Goal: Task Accomplishment & Management: Manage account settings

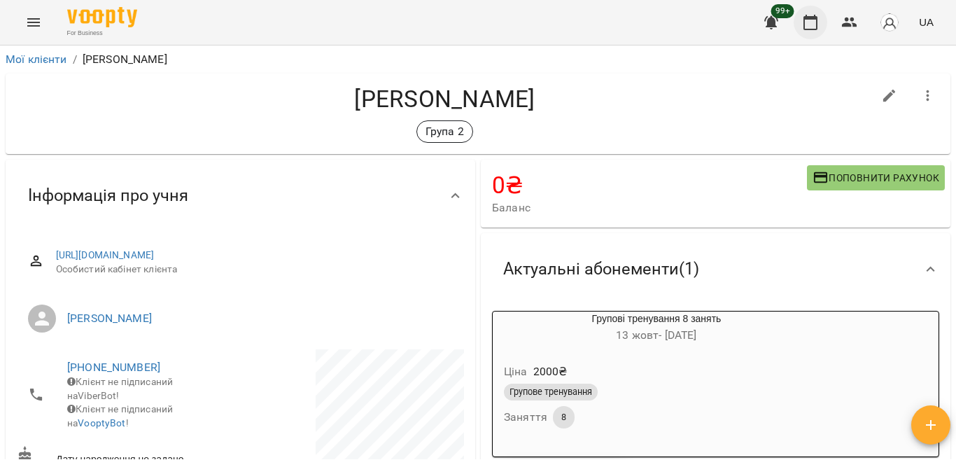
click at [811, 17] on icon "button" at bounding box center [810, 22] width 14 height 15
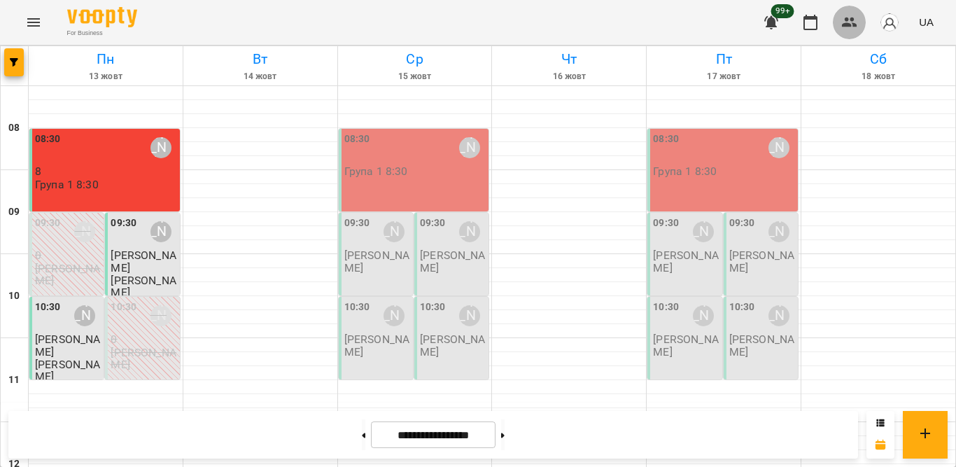
click at [859, 17] on button "button" at bounding box center [849, 23] width 34 height 34
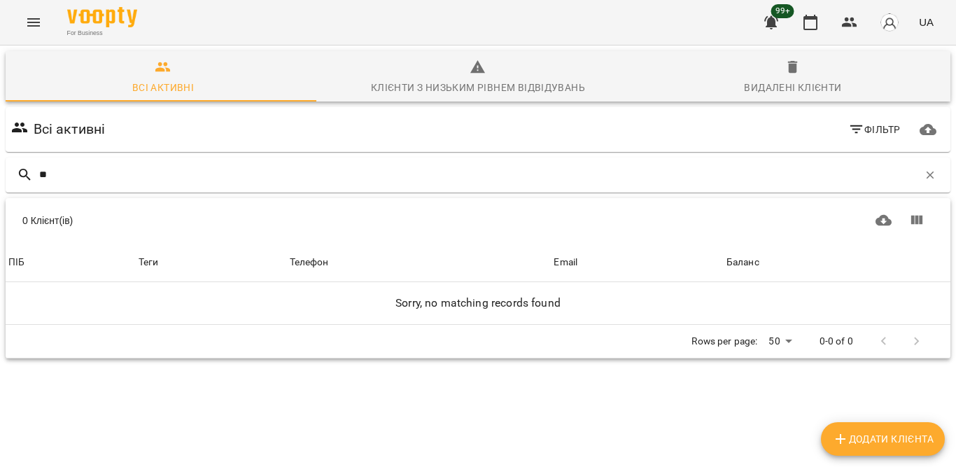
type input "*"
click at [852, 13] on button "button" at bounding box center [849, 23] width 34 height 34
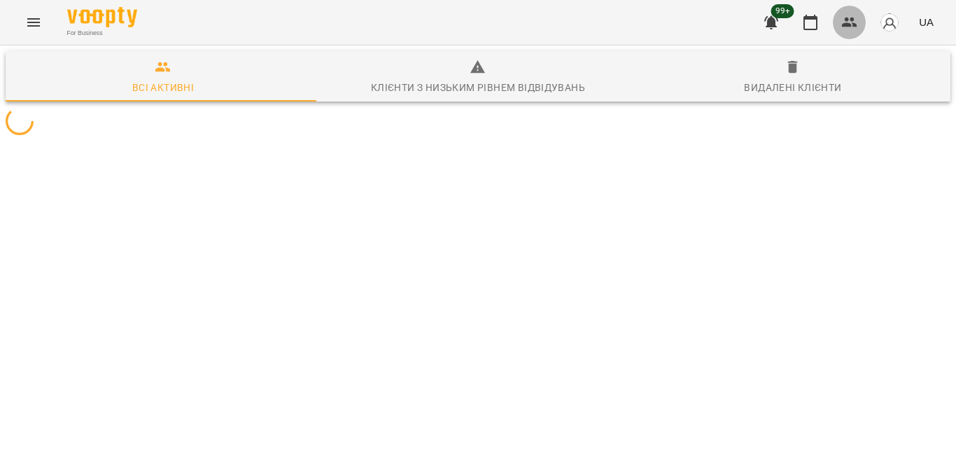
click at [852, 20] on icon "button" at bounding box center [849, 22] width 15 height 10
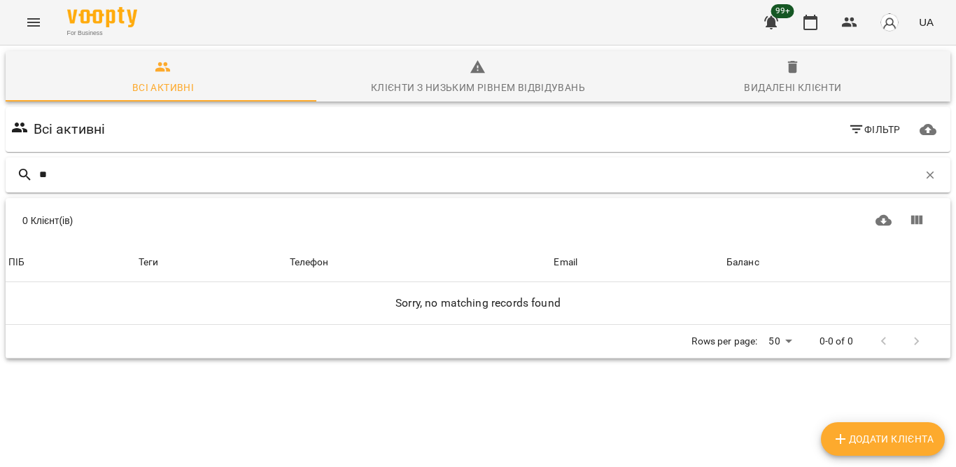
type input "*"
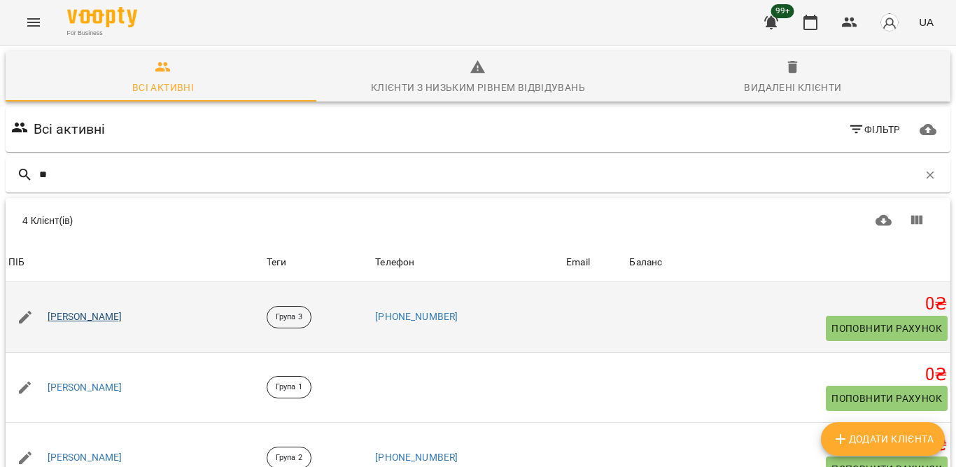
type input "**"
click at [86, 320] on link "[PERSON_NAME]" at bounding box center [85, 317] width 75 height 14
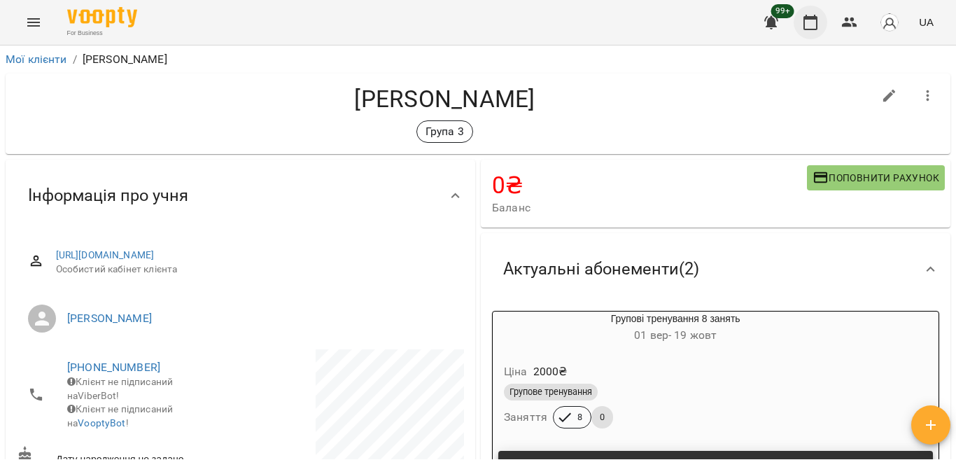
click at [800, 26] on button "button" at bounding box center [810, 23] width 34 height 34
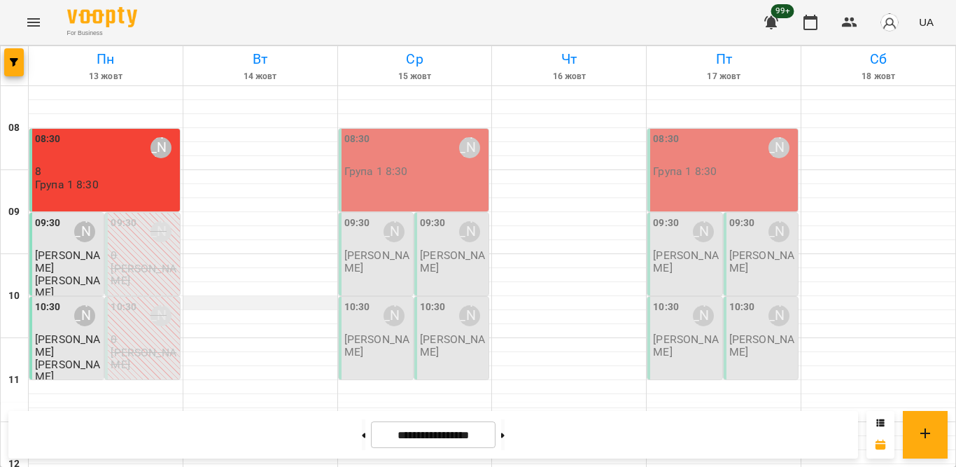
scroll to position [210, 0]
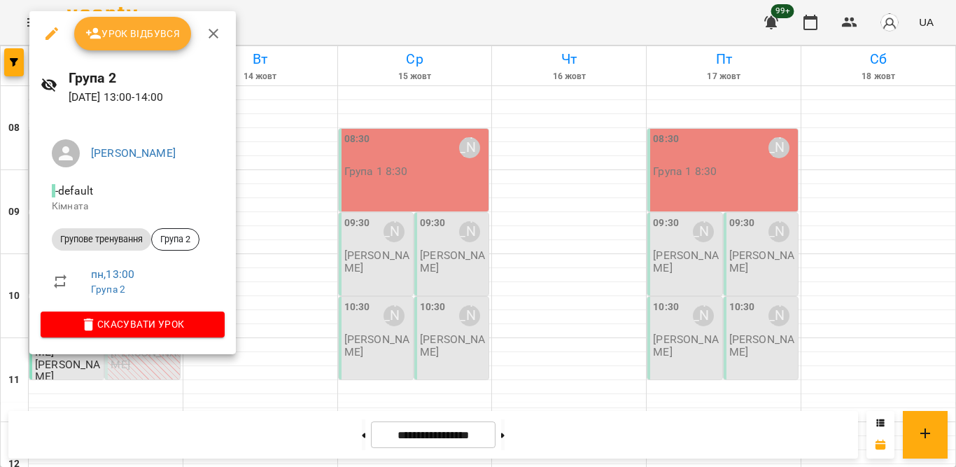
click at [131, 23] on button "Урок відбувся" at bounding box center [133, 34] width 118 height 34
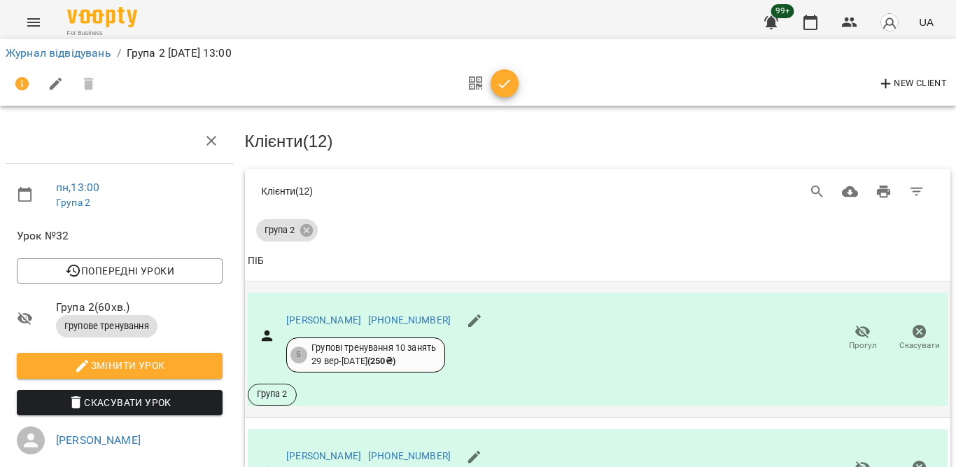
scroll to position [222, 0]
click at [842, 459] on span "Прогул" at bounding box center [862, 473] width 40 height 28
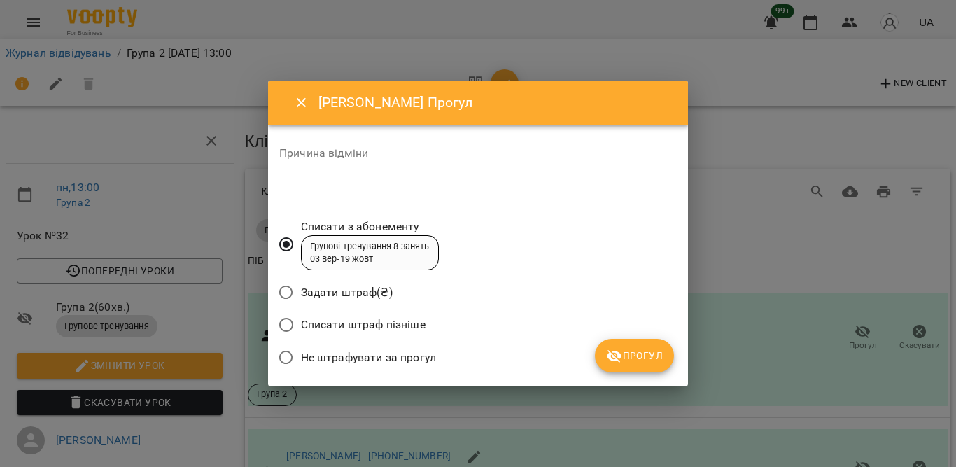
click at [404, 359] on span "Не штрафувати за прогул" at bounding box center [368, 357] width 135 height 17
click at [614, 353] on icon "submit" at bounding box center [614, 356] width 17 height 17
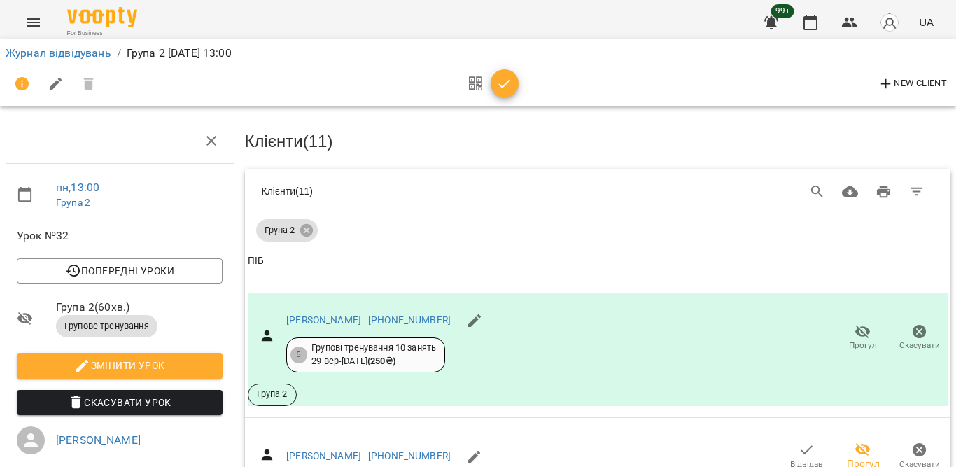
scroll to position [774, 0]
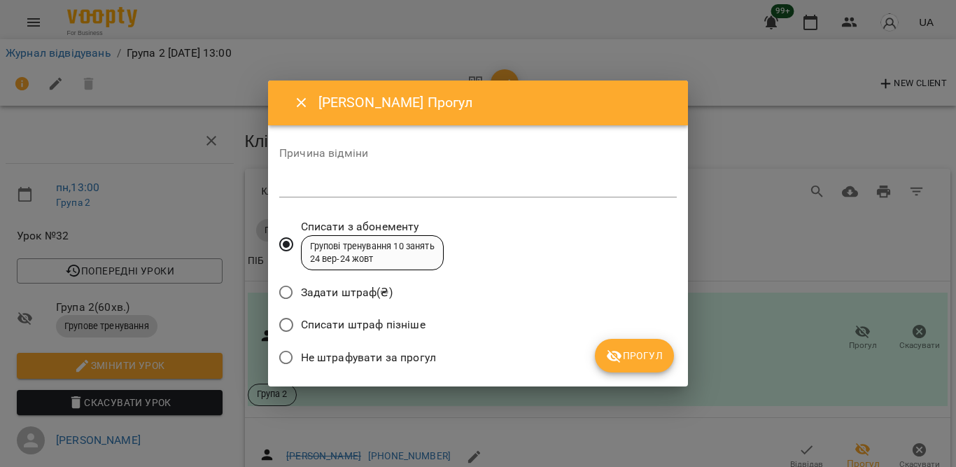
click at [358, 357] on span "Не штрафувати за прогул" at bounding box center [368, 357] width 135 height 17
click at [602, 345] on button "Прогул" at bounding box center [634, 356] width 79 height 34
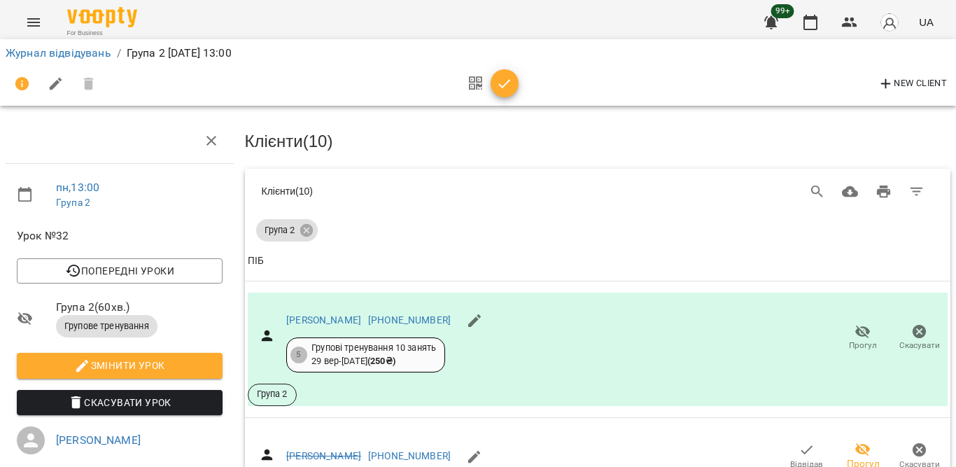
scroll to position [799, 0]
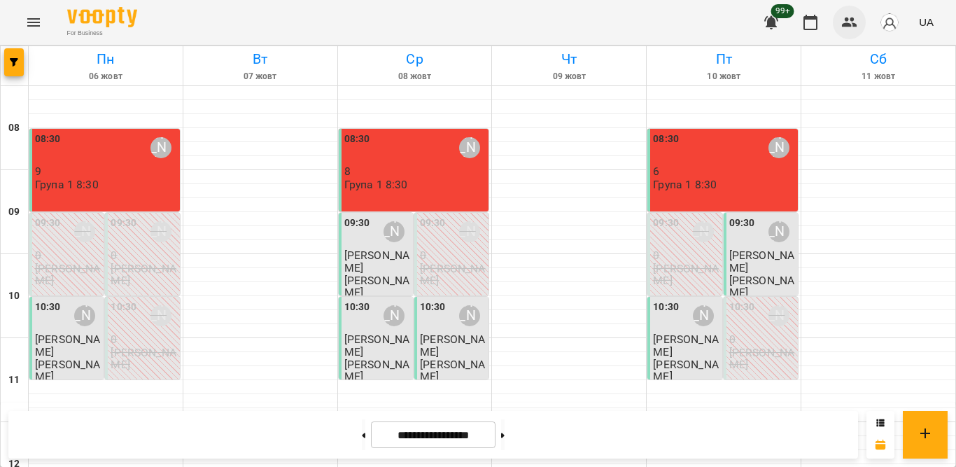
scroll to position [372, 0]
click at [841, 18] on icon "button" at bounding box center [849, 22] width 17 height 17
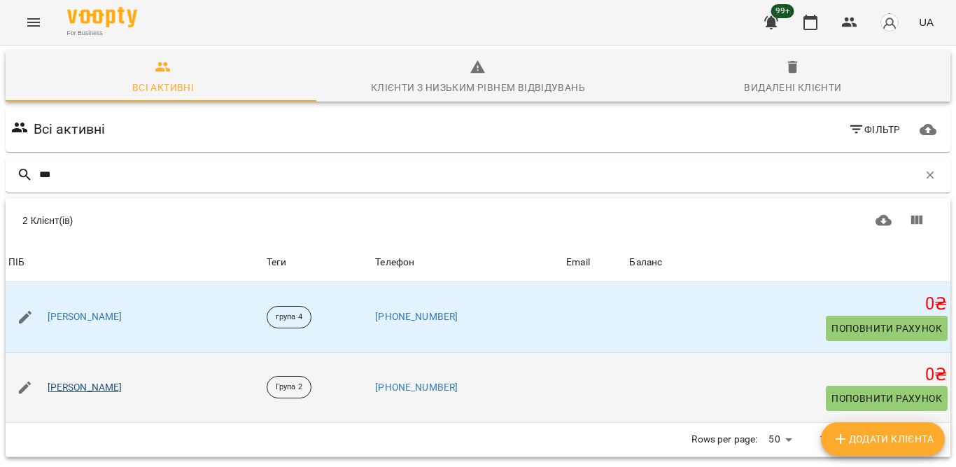
type input "***"
click at [69, 382] on link "[PERSON_NAME]" at bounding box center [85, 388] width 75 height 14
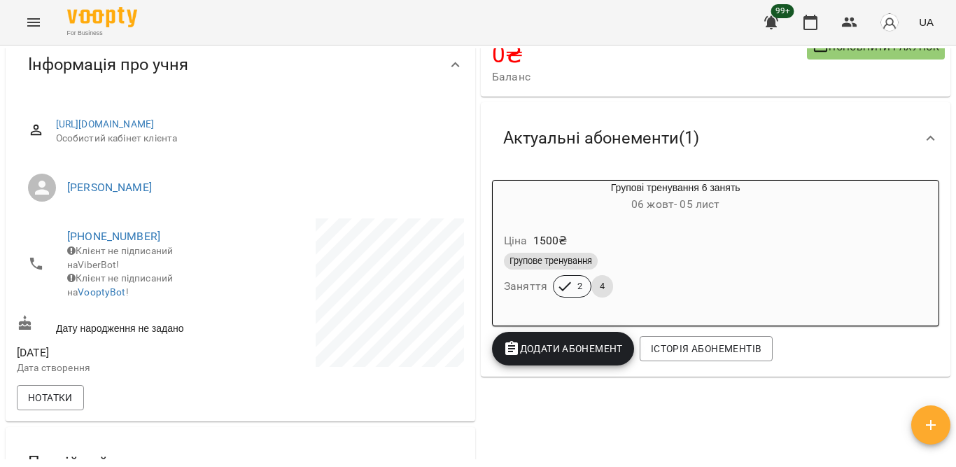
scroll to position [108, 0]
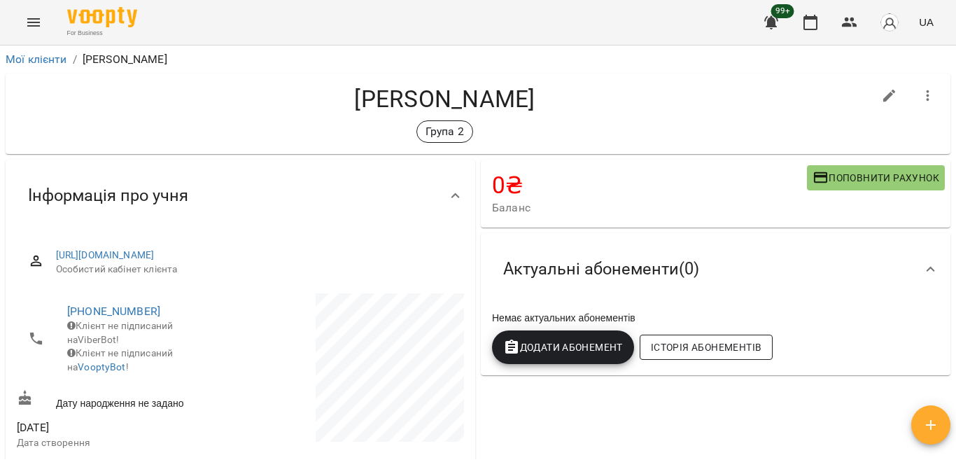
click at [669, 352] on span "Історія абонементів" at bounding box center [706, 347] width 111 height 17
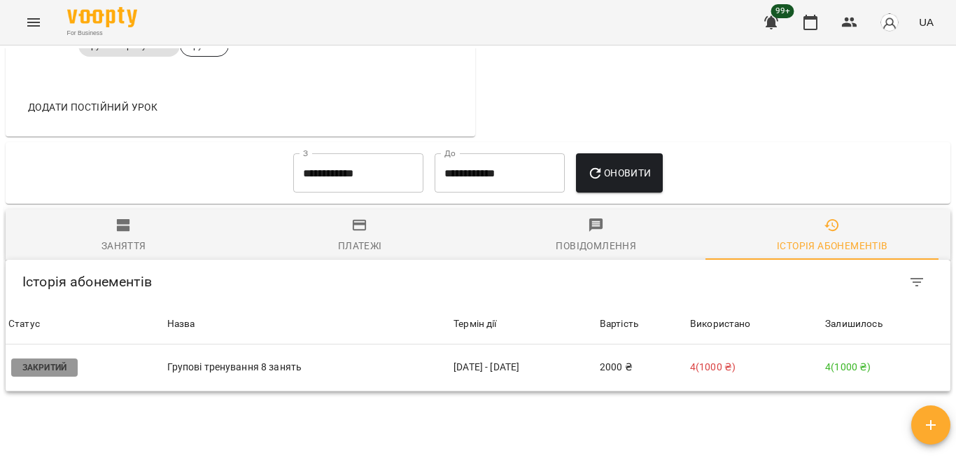
scroll to position [784, 0]
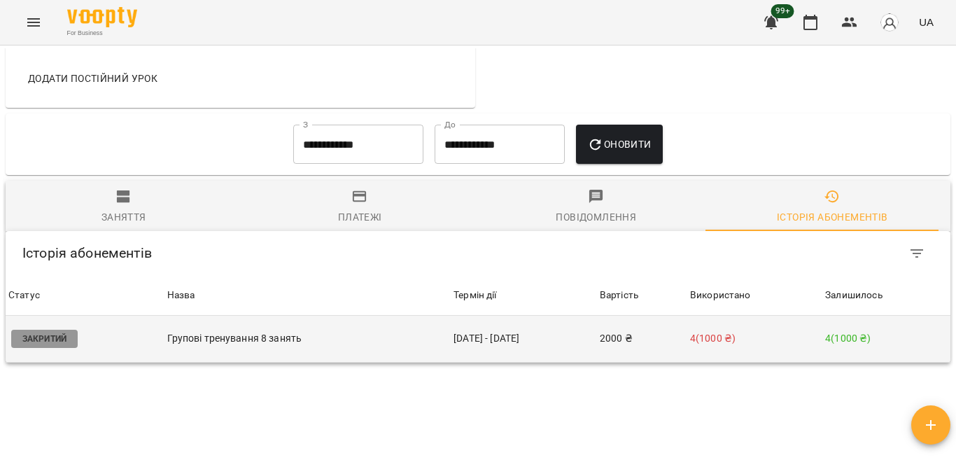
click at [667, 316] on td "2000 ₴" at bounding box center [642, 339] width 90 height 47
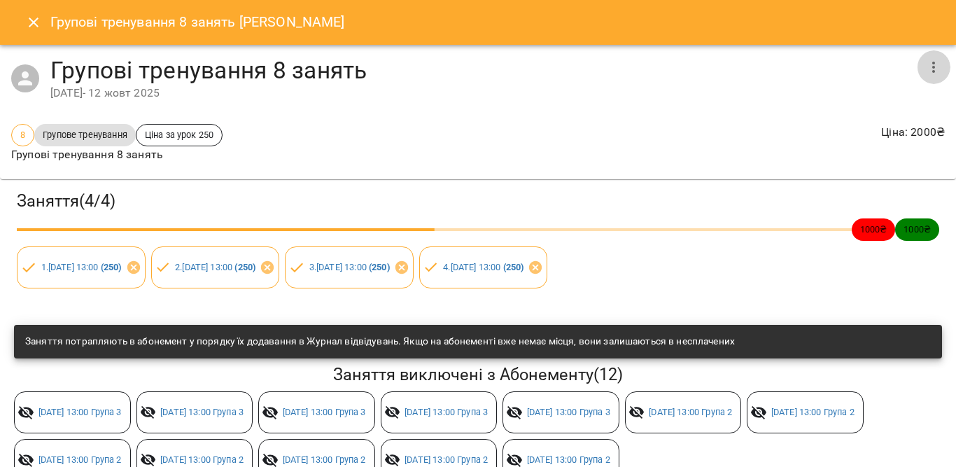
click at [925, 61] on icon "button" at bounding box center [933, 67] width 17 height 17
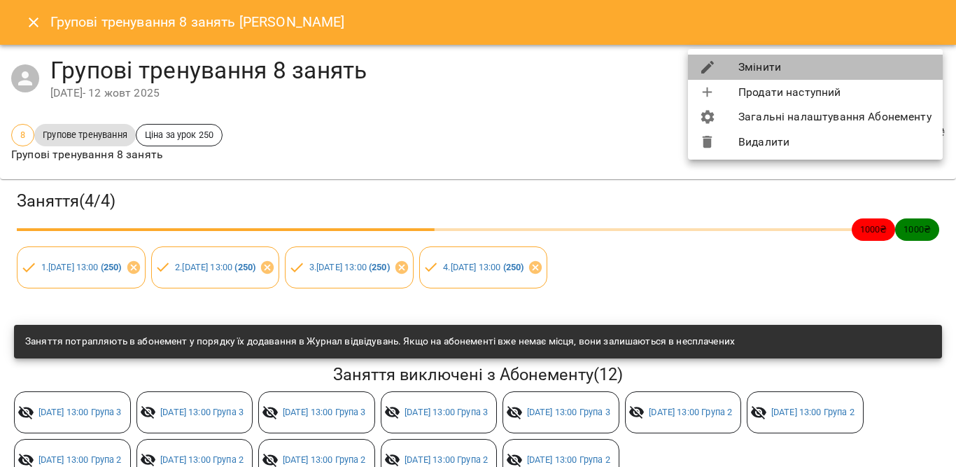
click at [744, 68] on li "Змінити" at bounding box center [815, 67] width 255 height 25
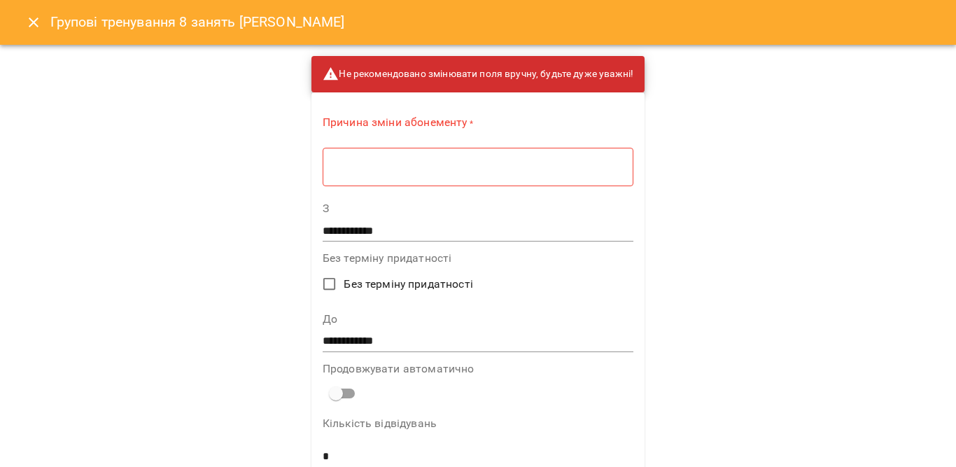
click at [584, 157] on div "* ​" at bounding box center [478, 166] width 311 height 39
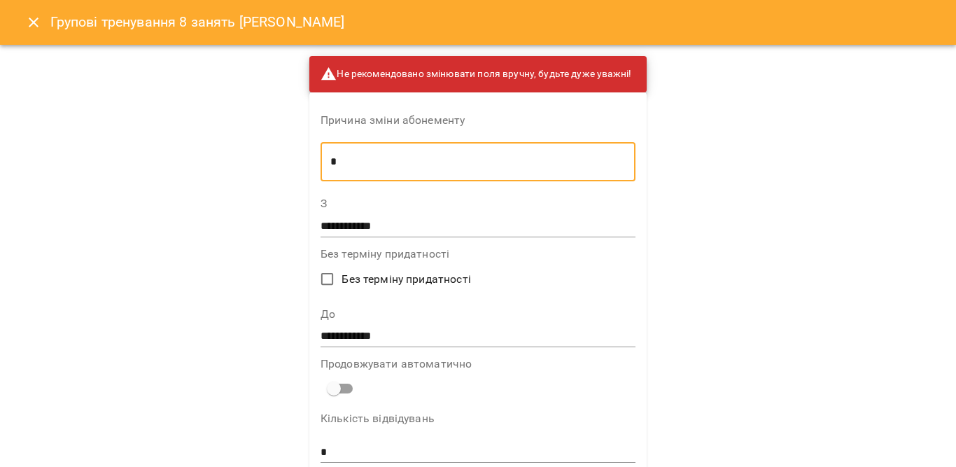
type textarea "*"
click at [486, 334] on input "**********" at bounding box center [477, 336] width 315 height 22
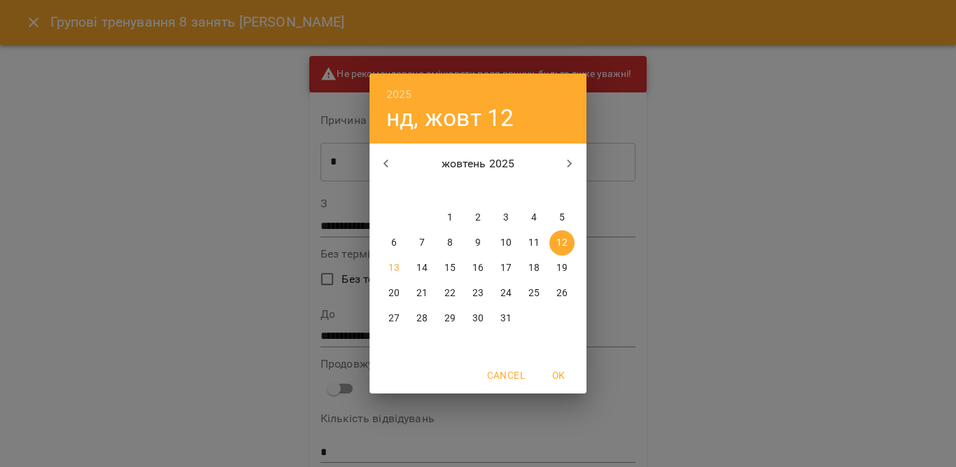
click at [805, 143] on div "2025 нд, жовт 12 жовтень 2025 пн вт ср чт пт сб нд 29 30 1 2 3 4 5 6 7 8 9 10 1…" at bounding box center [478, 233] width 956 height 467
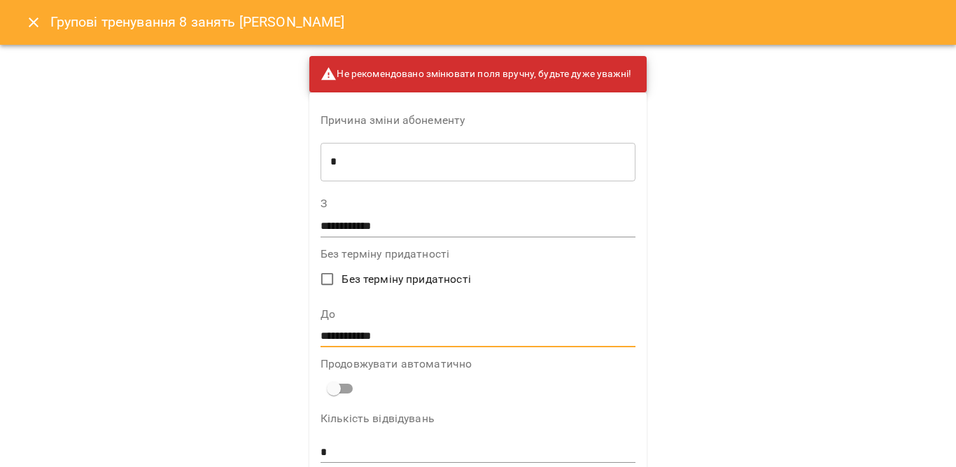
click at [387, 334] on input "**********" at bounding box center [477, 336] width 315 height 22
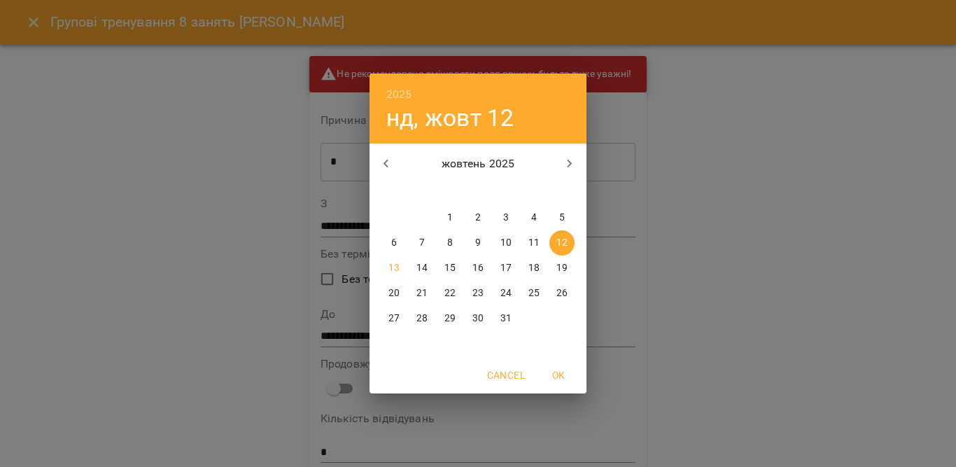
click at [379, 163] on icon "button" at bounding box center [386, 163] width 17 height 17
click at [575, 165] on icon "button" at bounding box center [569, 163] width 17 height 17
click at [385, 270] on span "13" at bounding box center [393, 268] width 25 height 14
type input "**********"
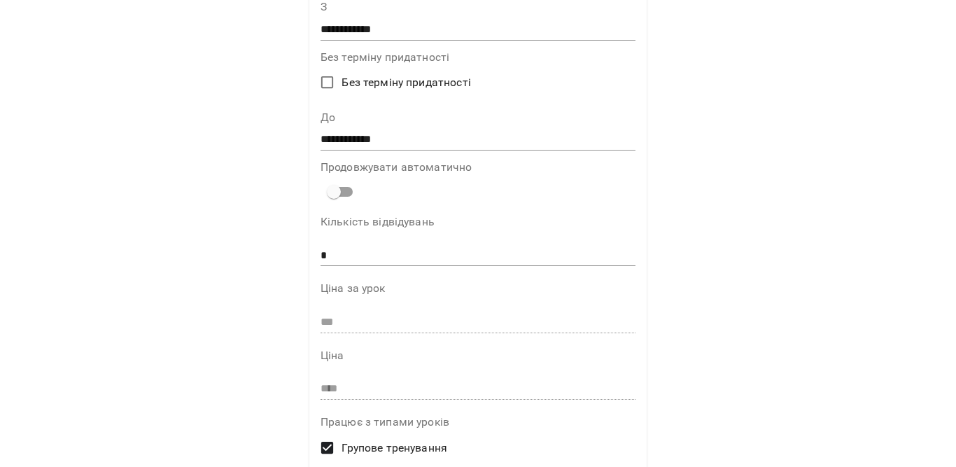
scroll to position [423, 0]
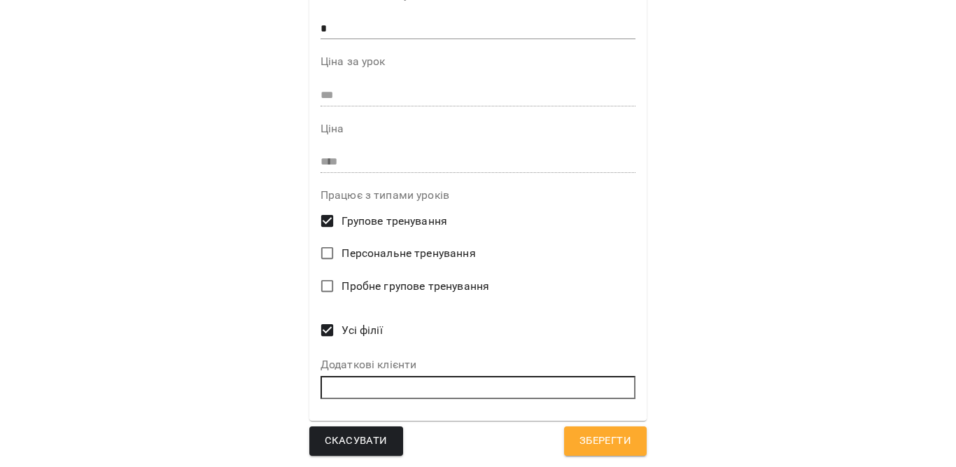
click at [602, 438] on span "Зберегти" at bounding box center [605, 441] width 52 height 18
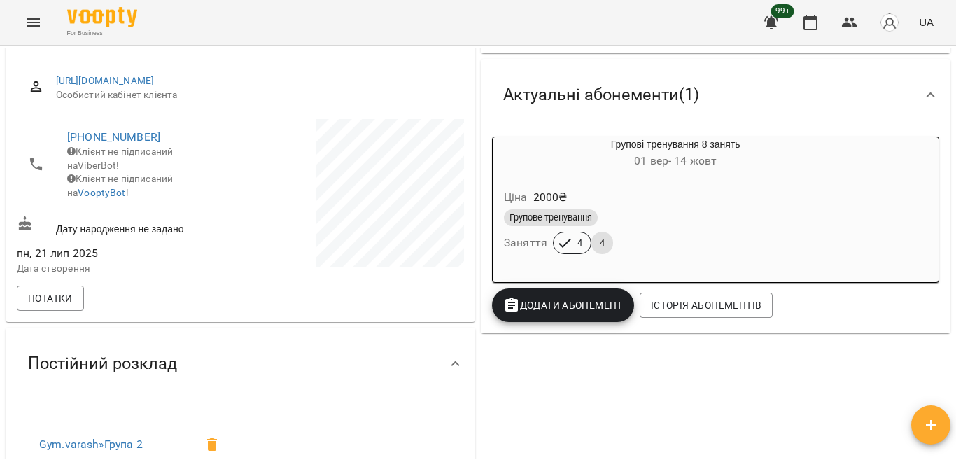
scroll to position [220, 0]
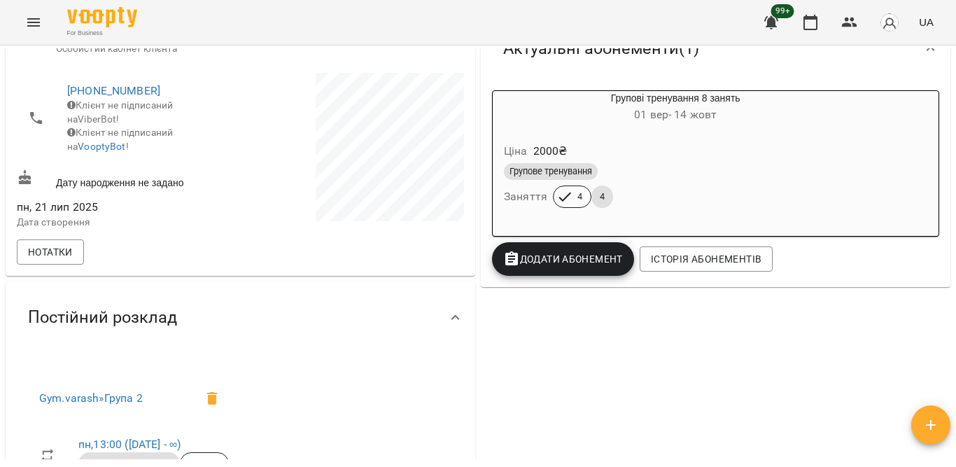
click at [771, 144] on div "Ціна 2000 ₴" at bounding box center [675, 151] width 348 height 25
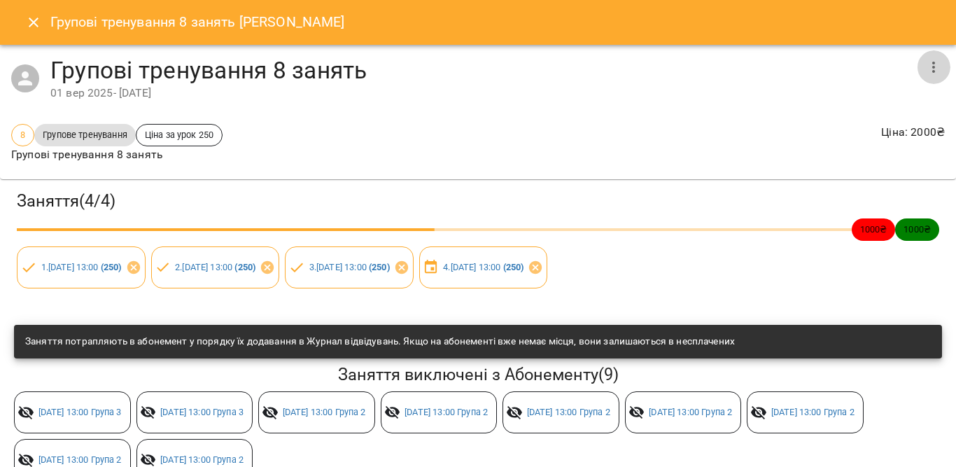
click at [924, 79] on button "button" at bounding box center [933, 67] width 34 height 34
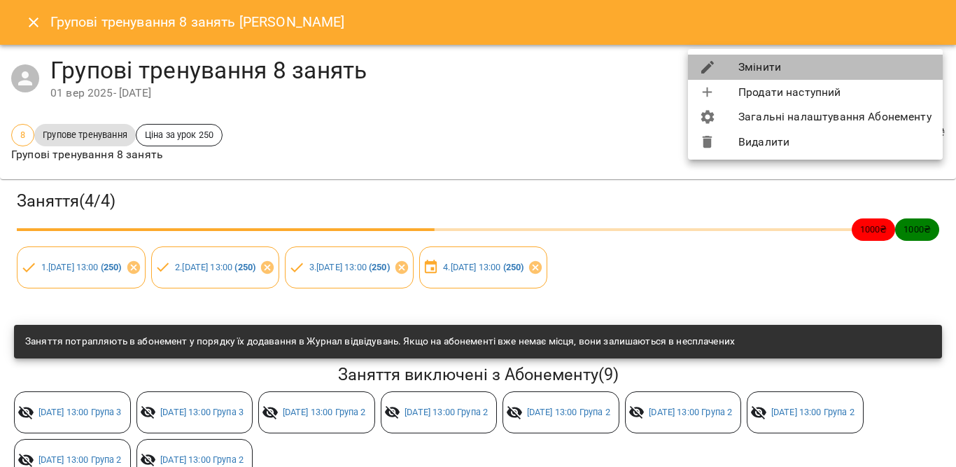
click at [755, 71] on li "Змінити" at bounding box center [815, 67] width 255 height 25
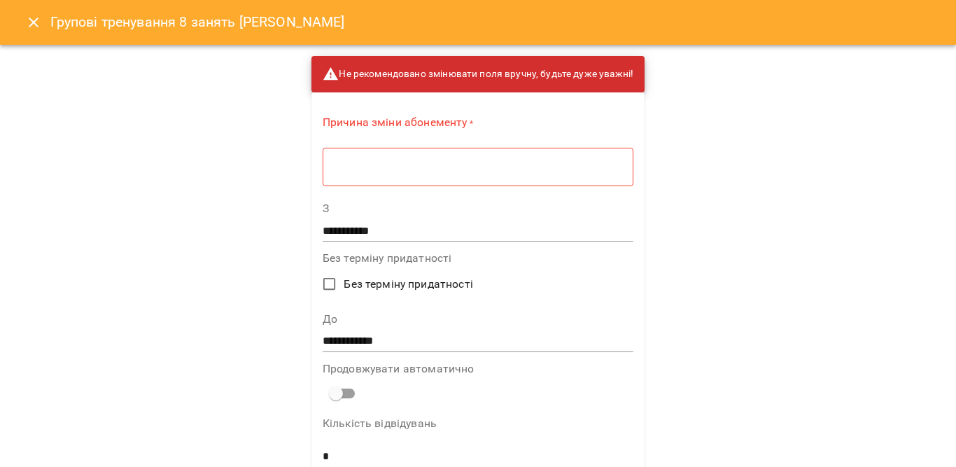
click at [503, 183] on div "* ​" at bounding box center [478, 166] width 311 height 39
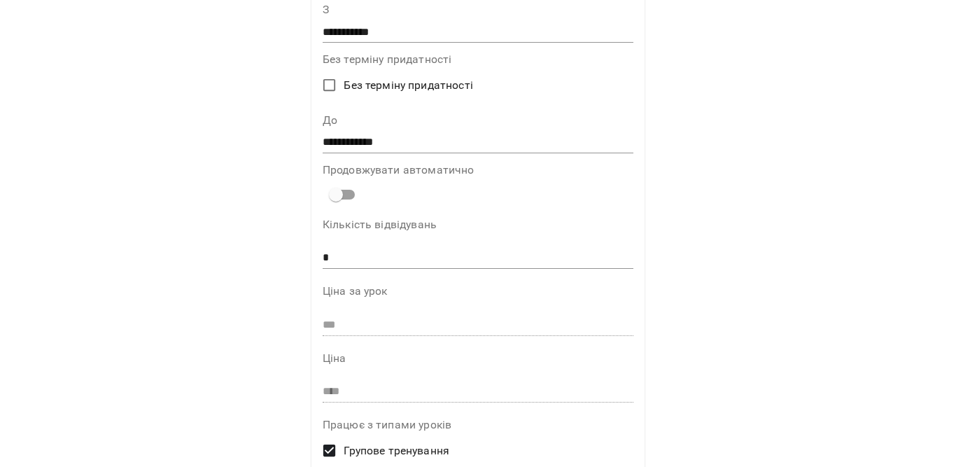
scroll to position [193, 0]
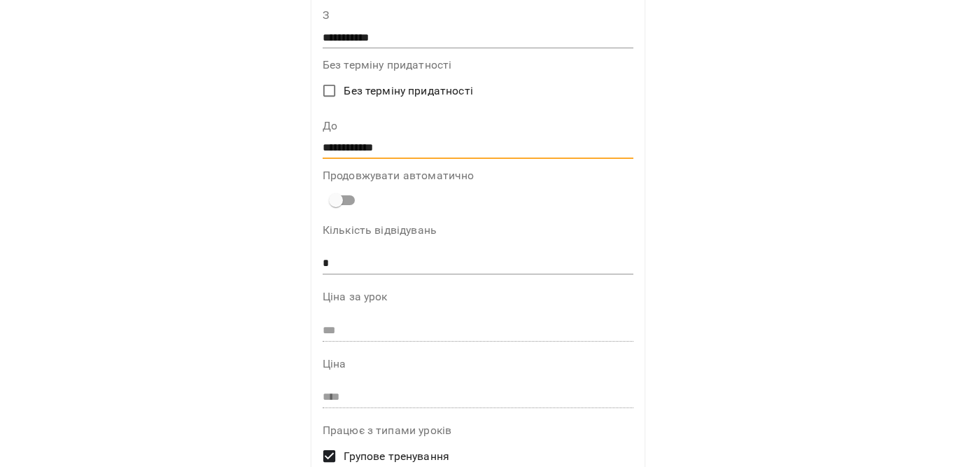
click at [353, 151] on input "**********" at bounding box center [478, 147] width 311 height 22
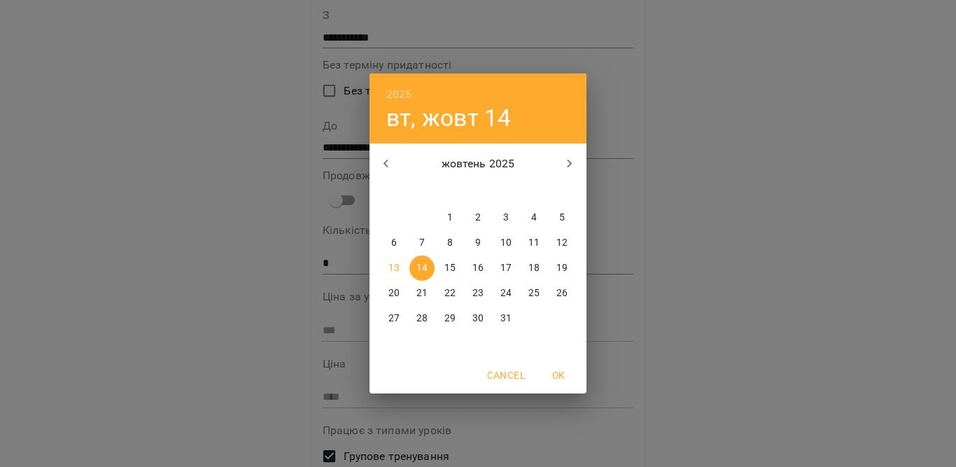
click at [506, 269] on p "17" at bounding box center [505, 268] width 11 height 14
type input "**********"
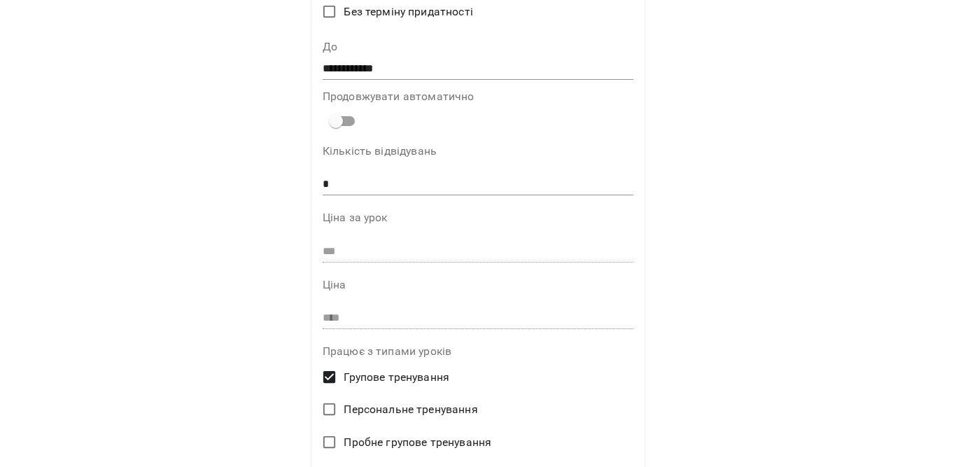
scroll to position [427, 0]
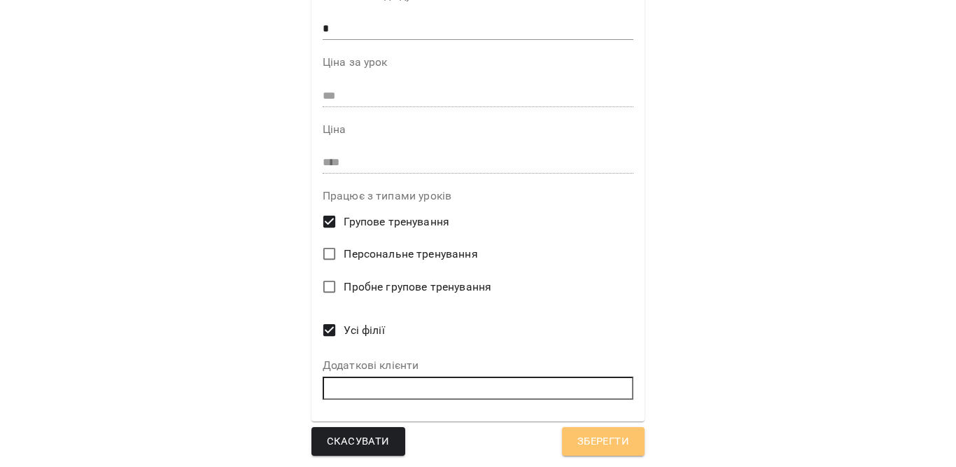
click at [610, 432] on span "Зберегти" at bounding box center [603, 441] width 52 height 18
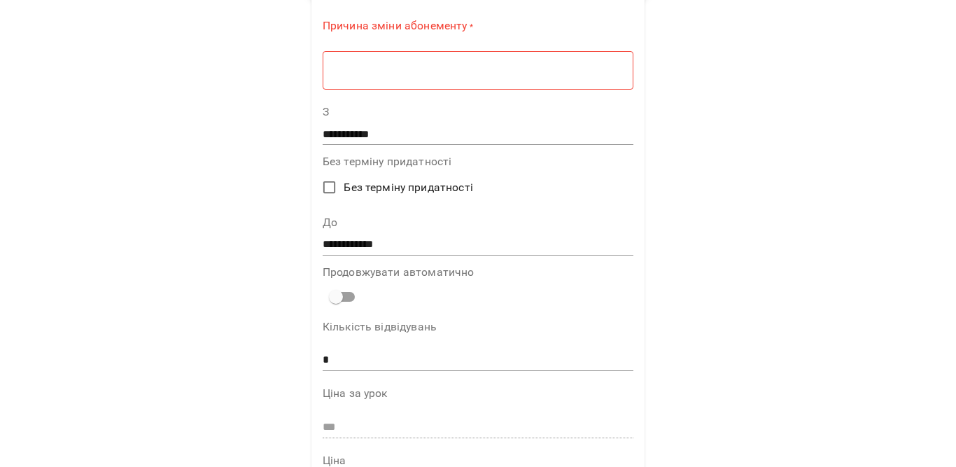
scroll to position [78, 0]
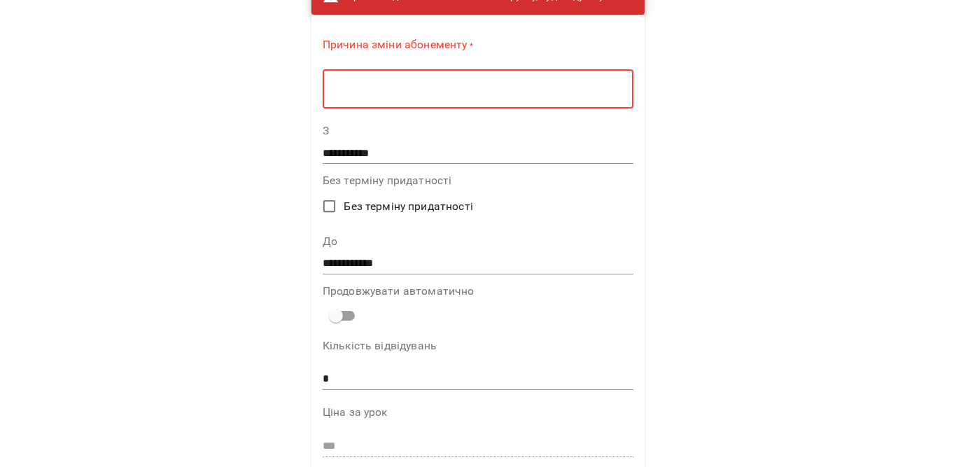
click at [378, 93] on textarea at bounding box center [477, 89] width 291 height 13
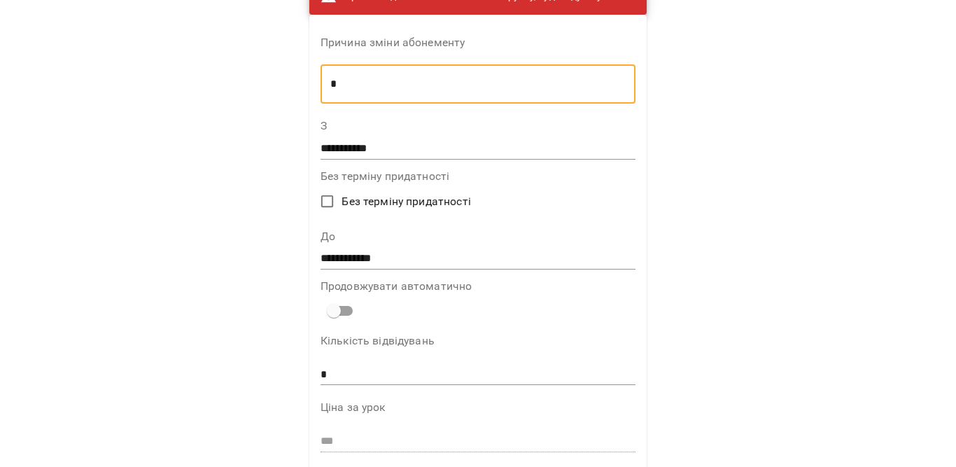
type textarea "*"
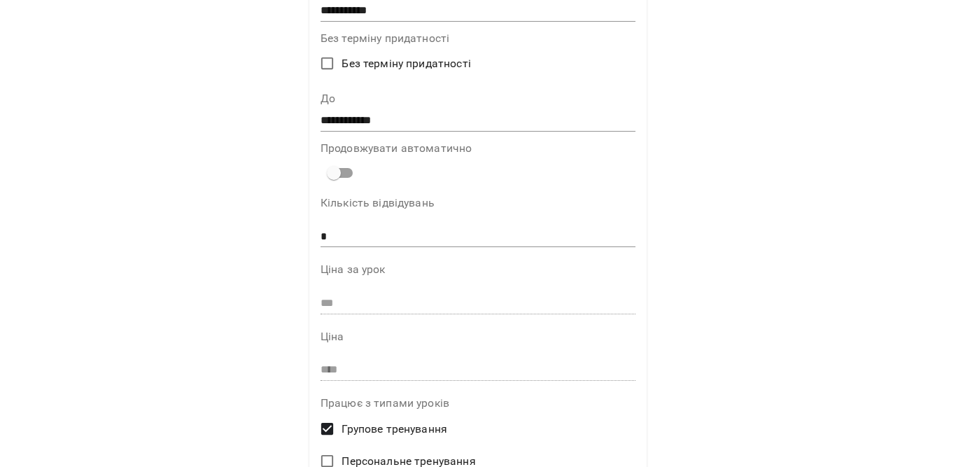
scroll to position [423, 0]
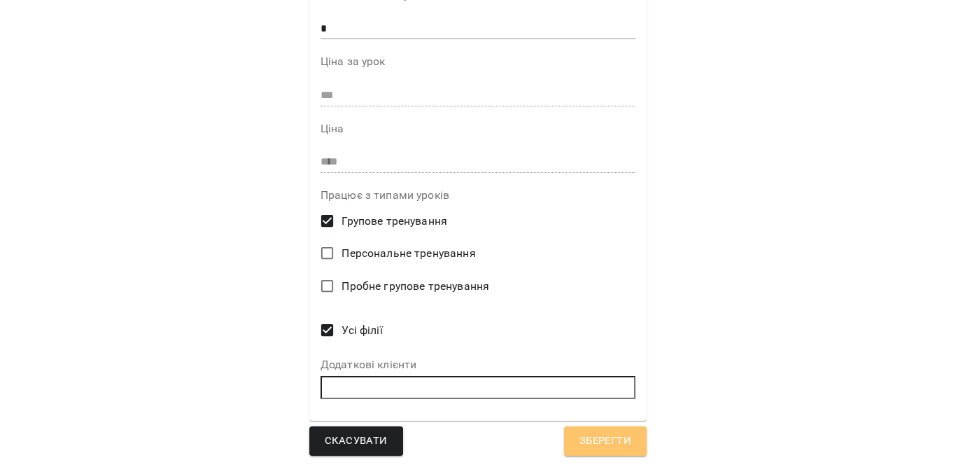
click at [600, 430] on button "Зберегти" at bounding box center [605, 440] width 83 height 29
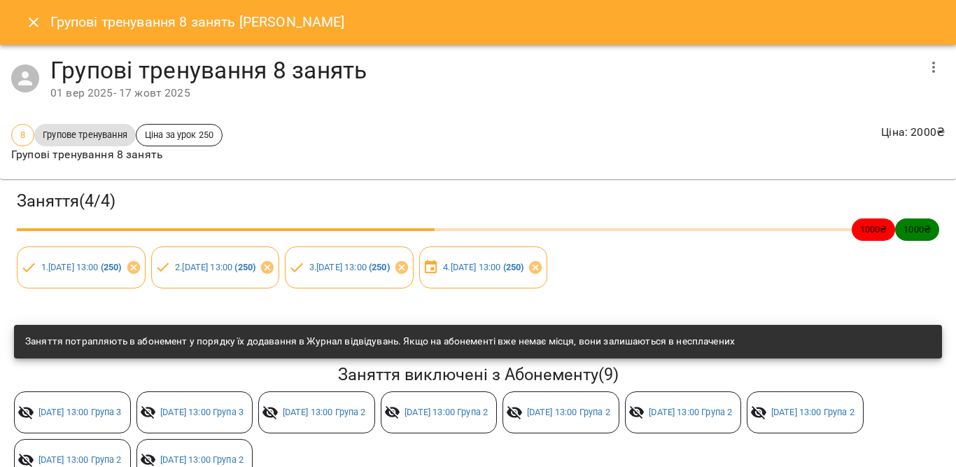
click at [27, 28] on icon "Close" at bounding box center [33, 22] width 17 height 17
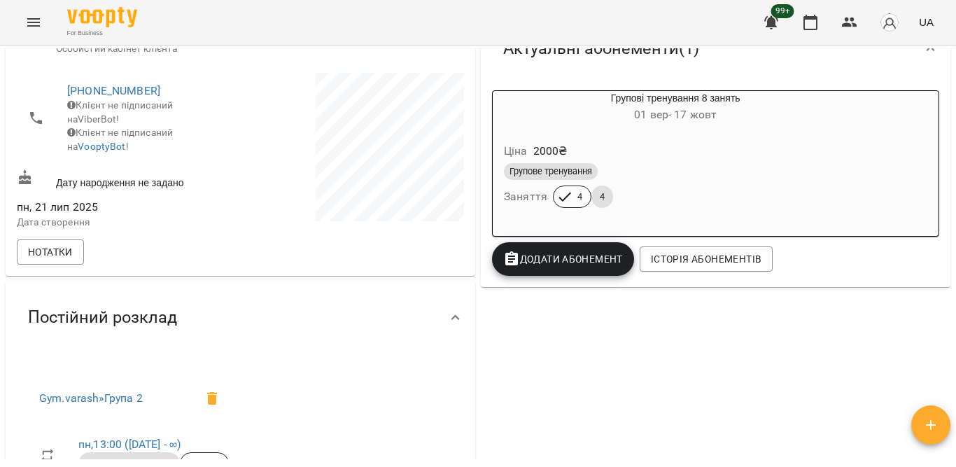
click at [935, 121] on div "Групові тренування 8 занять 01 вер - 17 жовт Ціна 2000 ₴ Групове тренування Зан…" at bounding box center [715, 186] width 469 height 202
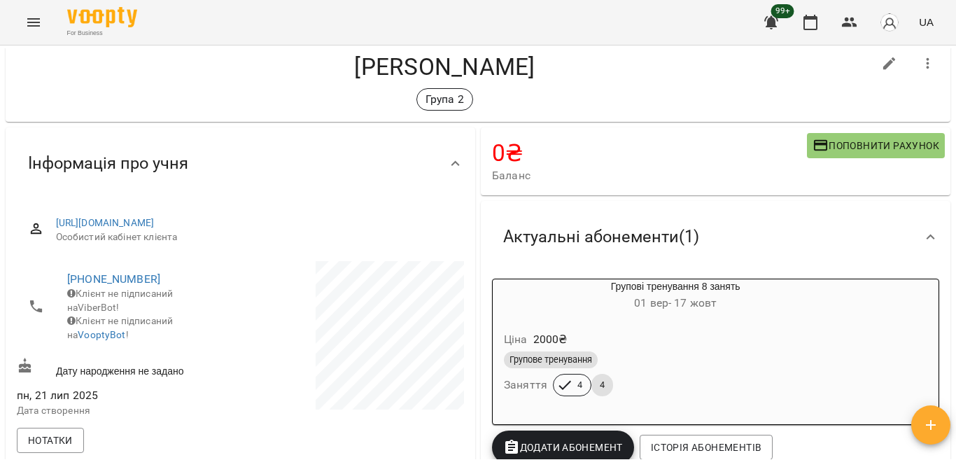
scroll to position [24, 0]
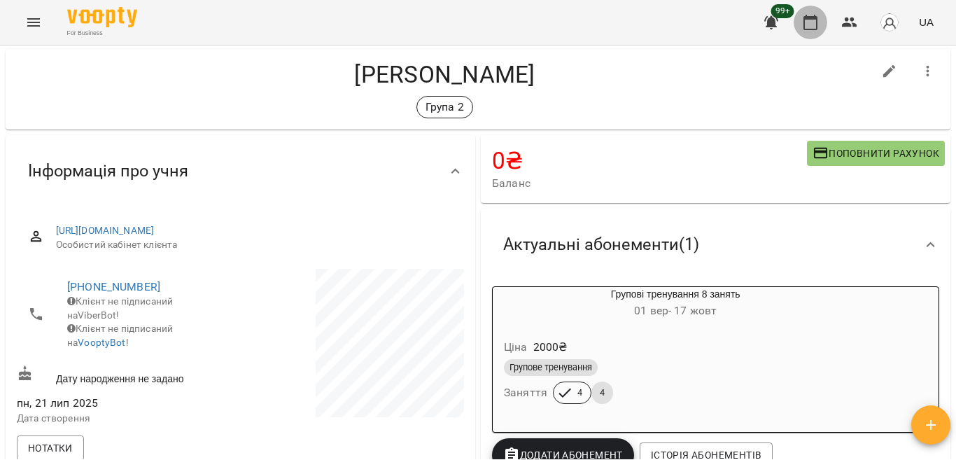
click at [805, 24] on icon "button" at bounding box center [810, 22] width 14 height 15
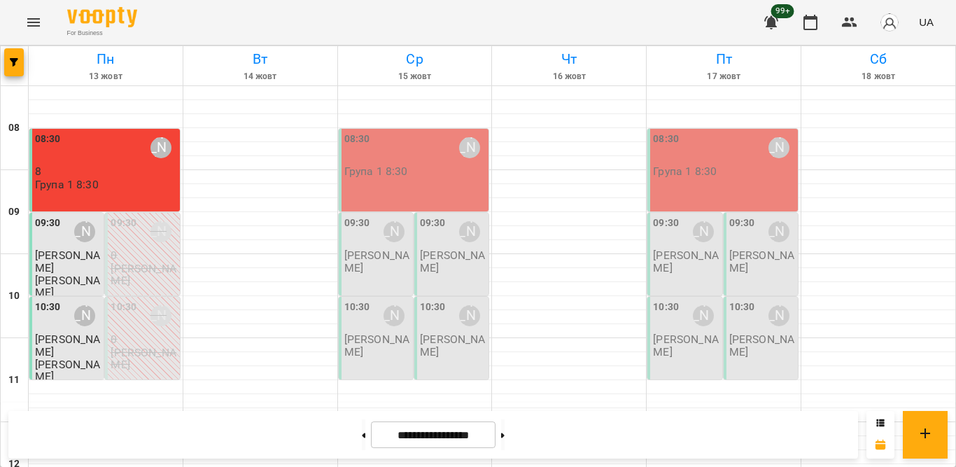
scroll to position [349, 0]
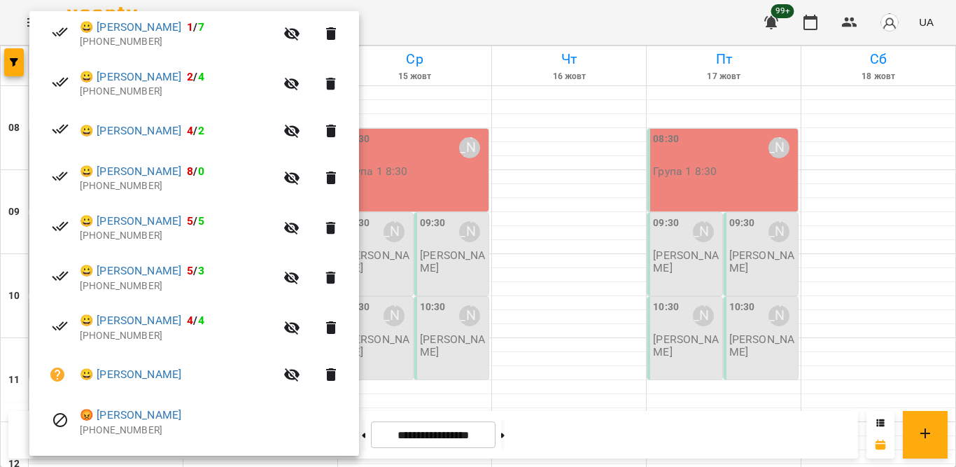
scroll to position [395, 0]
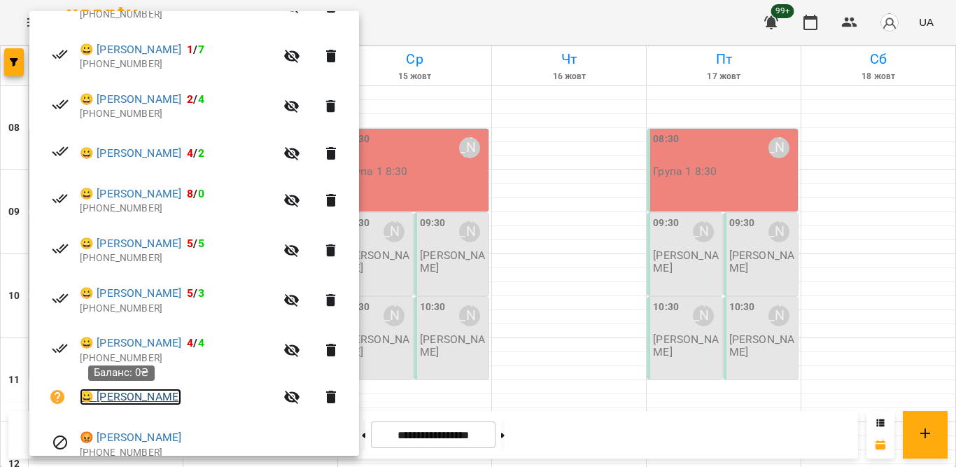
click at [130, 391] on link "😀 Юля Мироюк" at bounding box center [130, 396] width 101 height 17
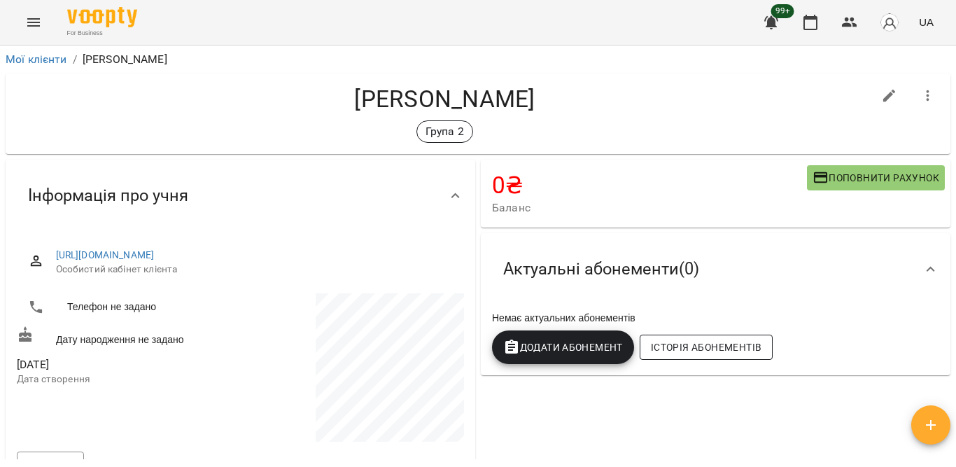
click at [683, 351] on span "Історія абонементів" at bounding box center [706, 347] width 111 height 17
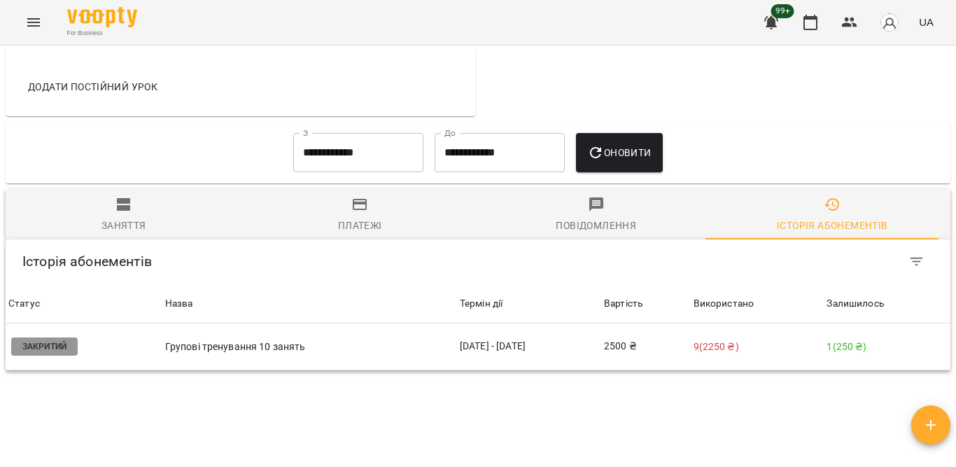
scroll to position [863, 0]
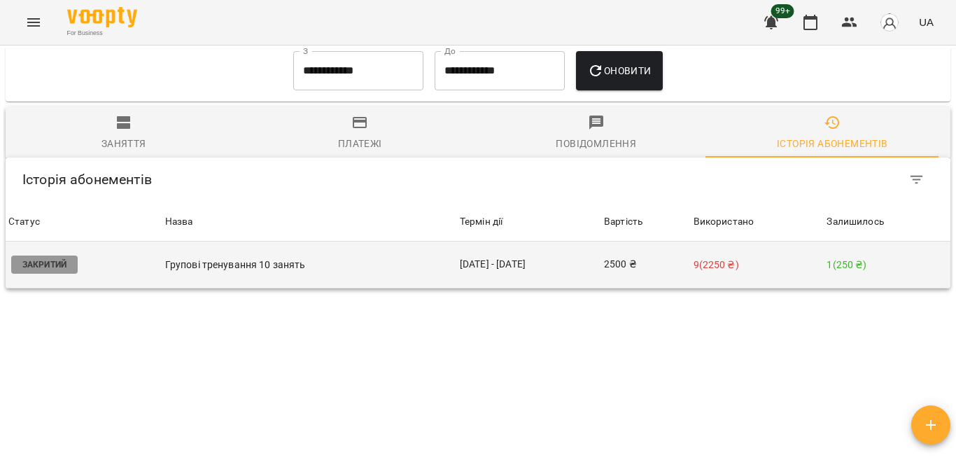
click at [668, 241] on td "2500 ₴" at bounding box center [645, 264] width 89 height 47
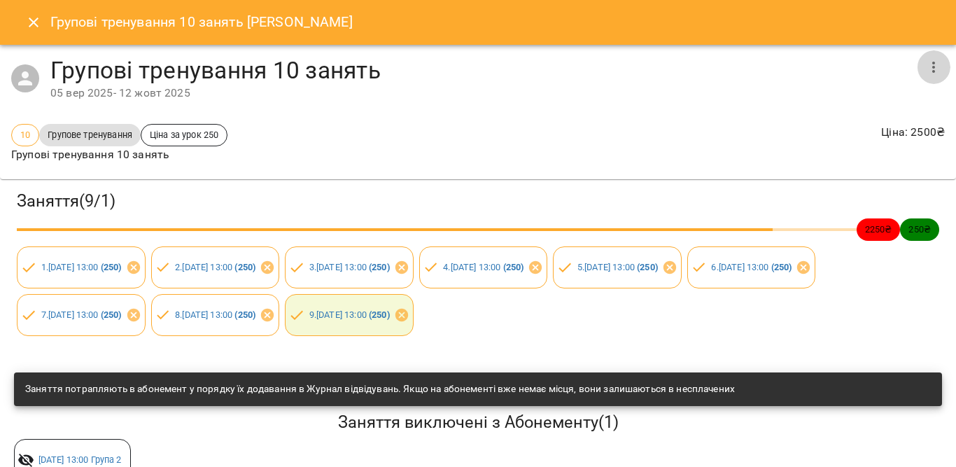
click at [928, 65] on icon "button" at bounding box center [933, 67] width 17 height 17
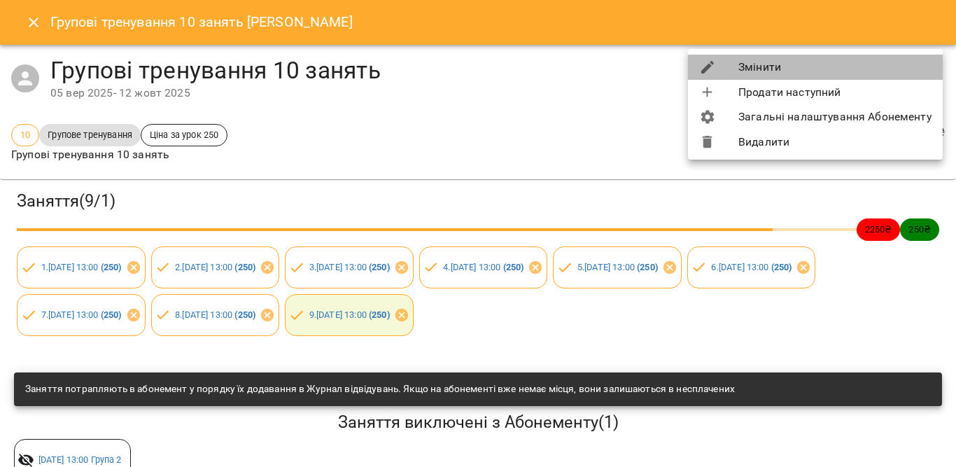
click at [753, 64] on li "Змінити" at bounding box center [815, 67] width 255 height 25
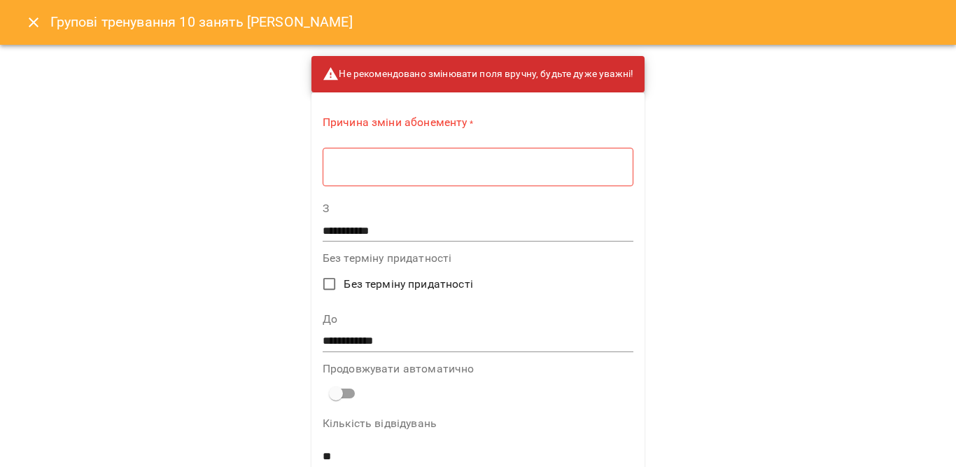
click at [483, 156] on div "* ​" at bounding box center [478, 166] width 311 height 39
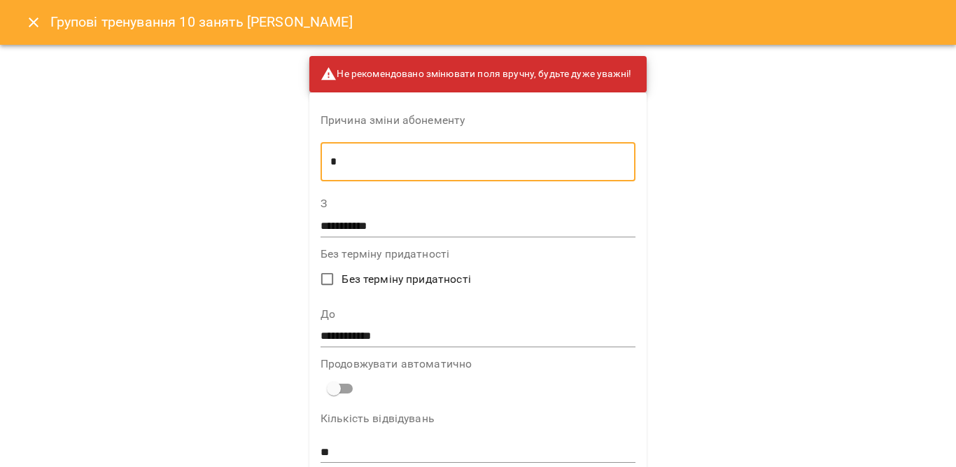
type textarea "*"
click at [409, 327] on input "**********" at bounding box center [477, 336] width 315 height 22
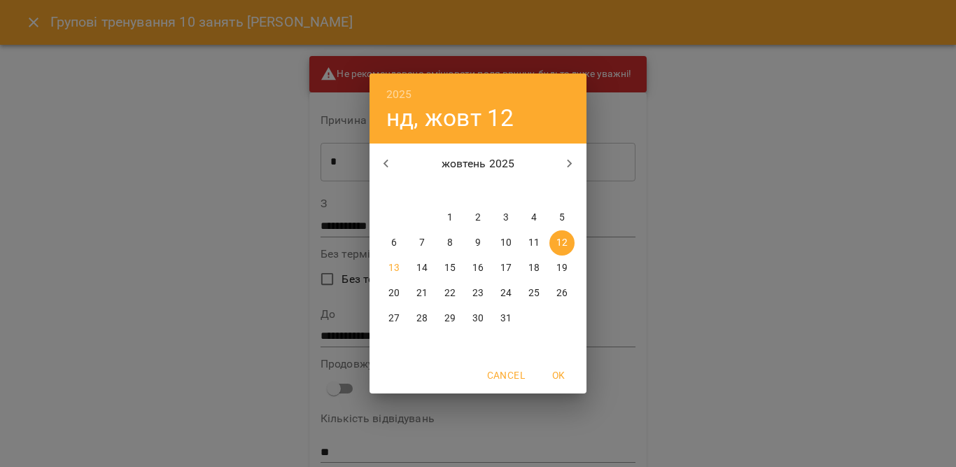
click at [396, 266] on p "13" at bounding box center [393, 268] width 11 height 14
type input "**********"
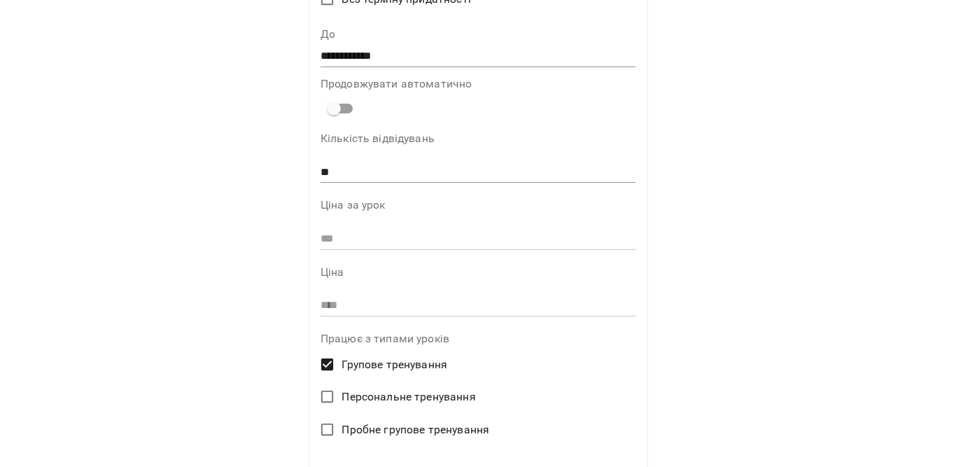
scroll to position [423, 0]
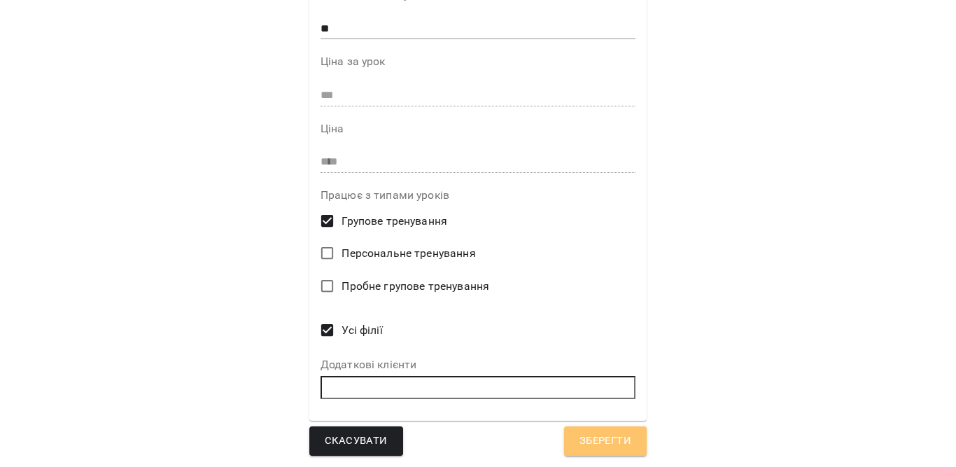
click at [606, 433] on span "Зберегти" at bounding box center [605, 441] width 52 height 18
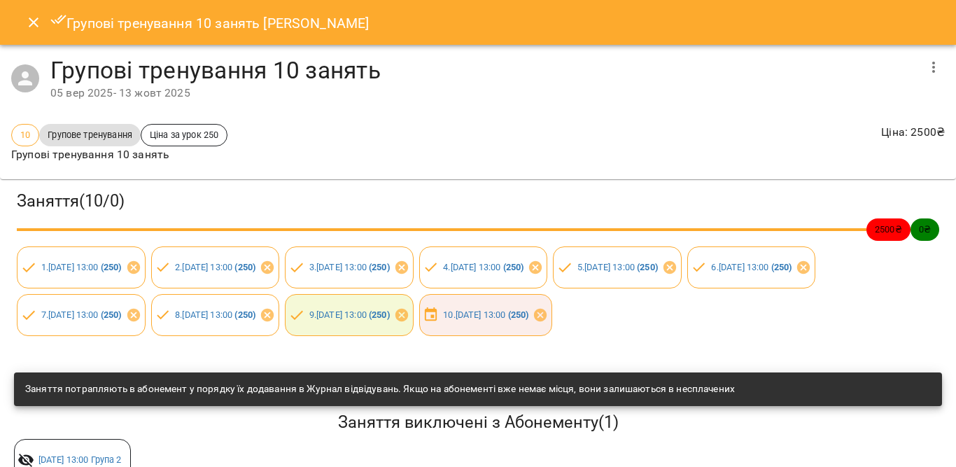
click at [38, 24] on icon "Close" at bounding box center [33, 22] width 17 height 17
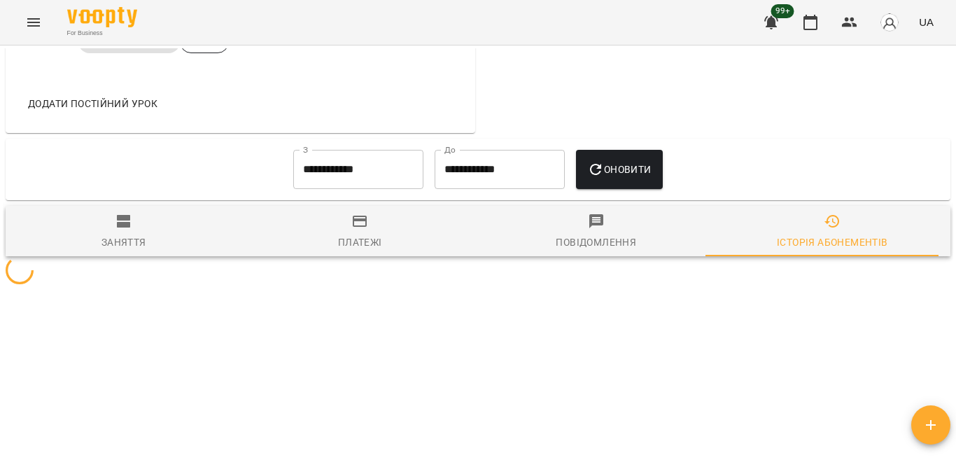
scroll to position [765, 0]
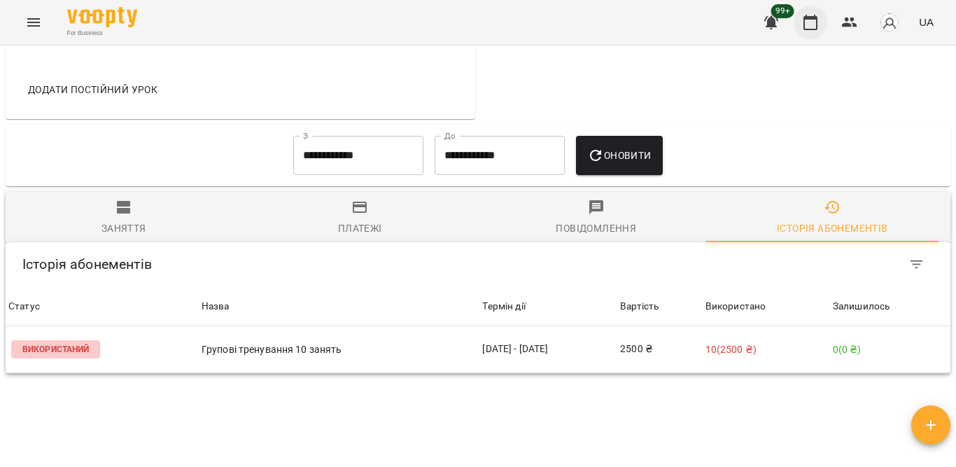
click at [802, 27] on icon "button" at bounding box center [810, 22] width 17 height 17
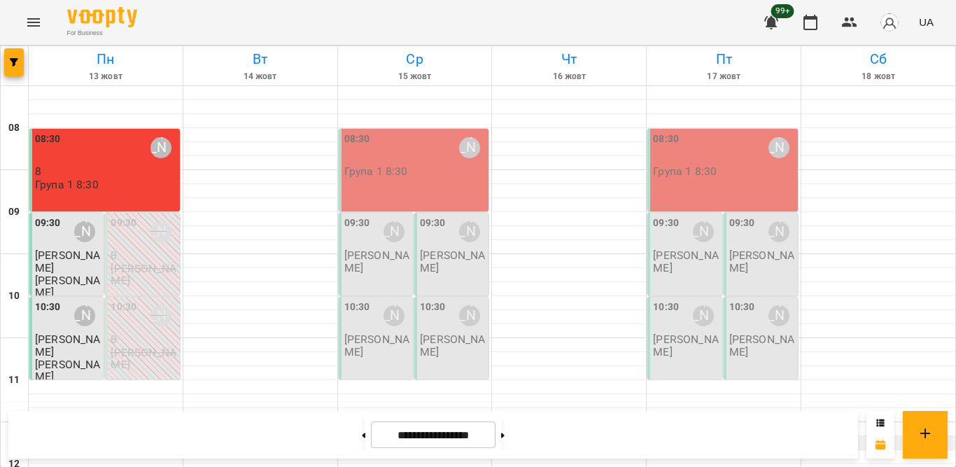
scroll to position [255, 0]
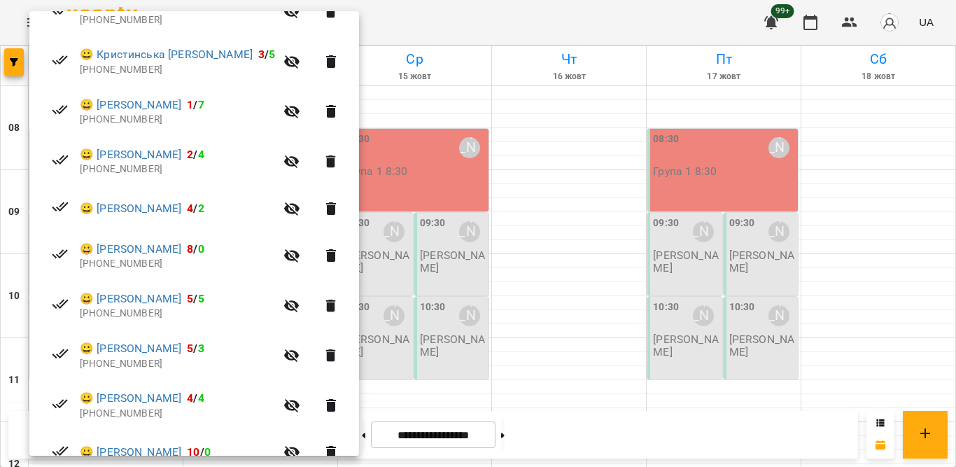
scroll to position [336, 0]
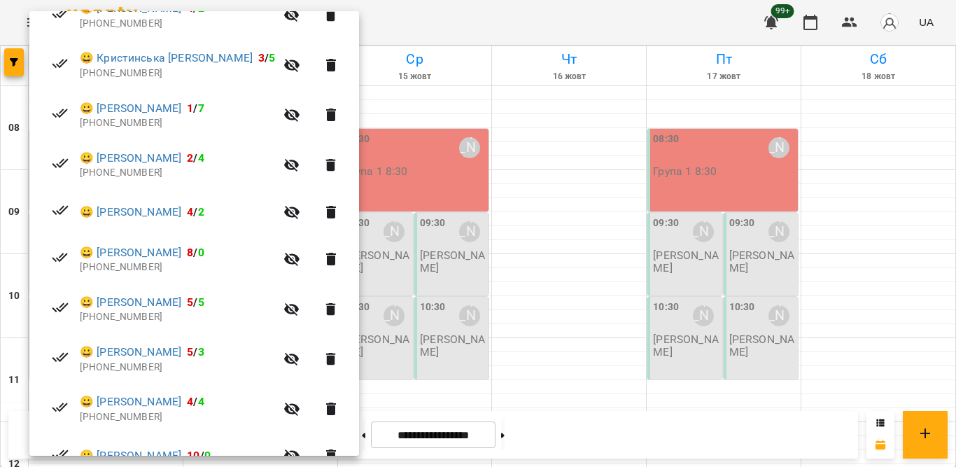
click at [455, 13] on div at bounding box center [478, 233] width 956 height 467
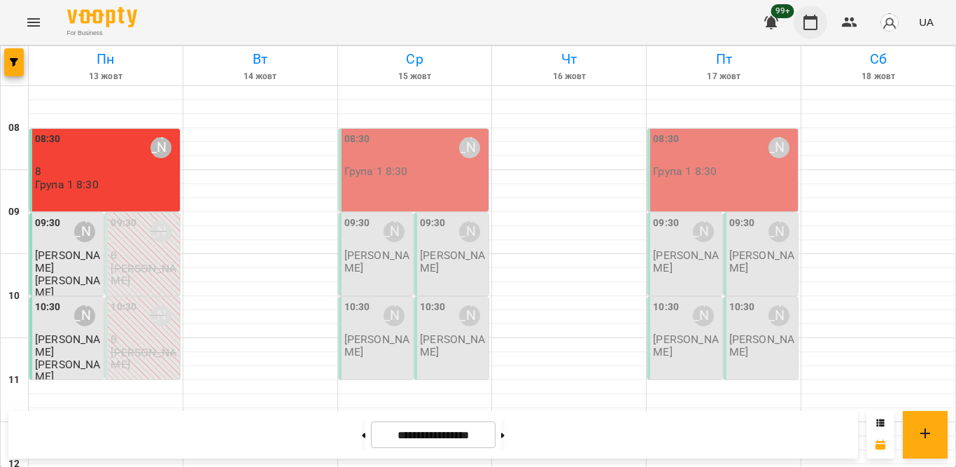
click at [795, 20] on button "button" at bounding box center [810, 23] width 34 height 34
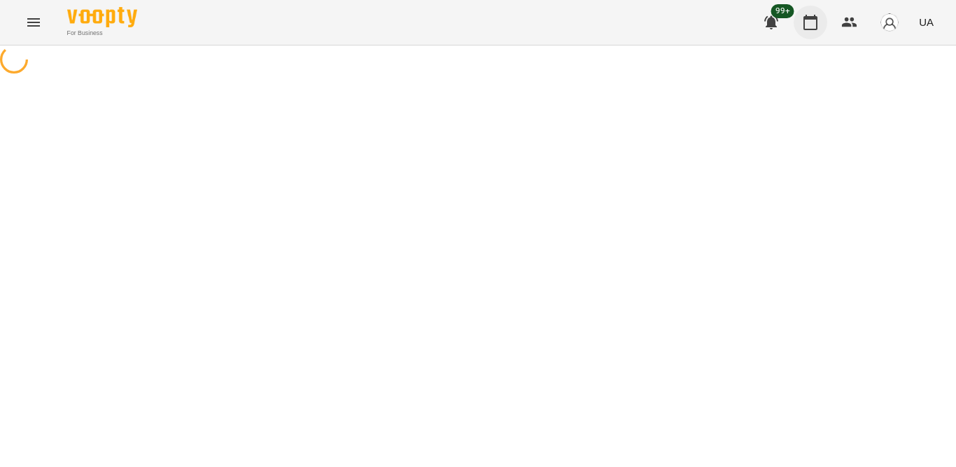
click at [811, 20] on icon "button" at bounding box center [810, 22] width 17 height 17
